Goal: Check status

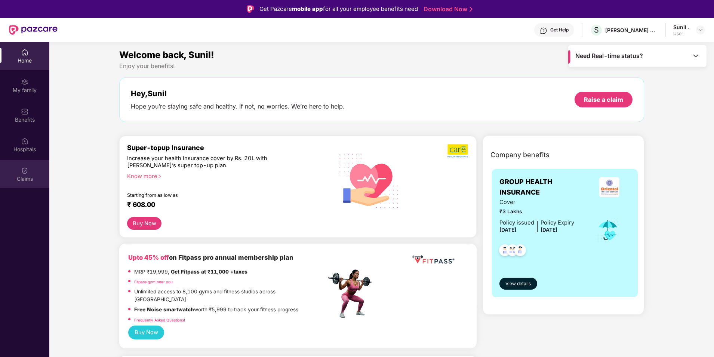
click at [28, 177] on div "Claims" at bounding box center [24, 178] width 49 height 7
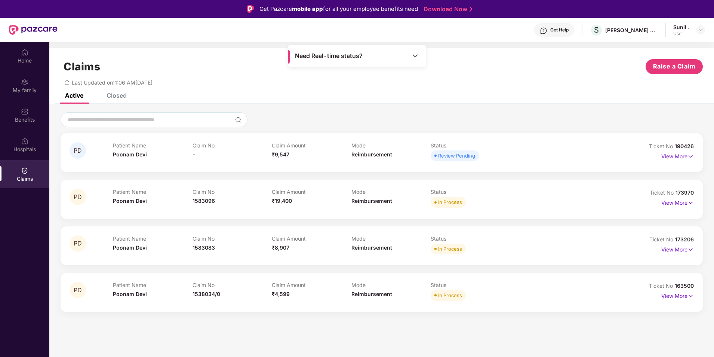
click at [395, 153] on div "Review Pending" at bounding box center [456, 155] width 37 height 7
click at [395, 155] on p "View More" at bounding box center [678, 155] width 33 height 10
